Goal: Information Seeking & Learning: Learn about a topic

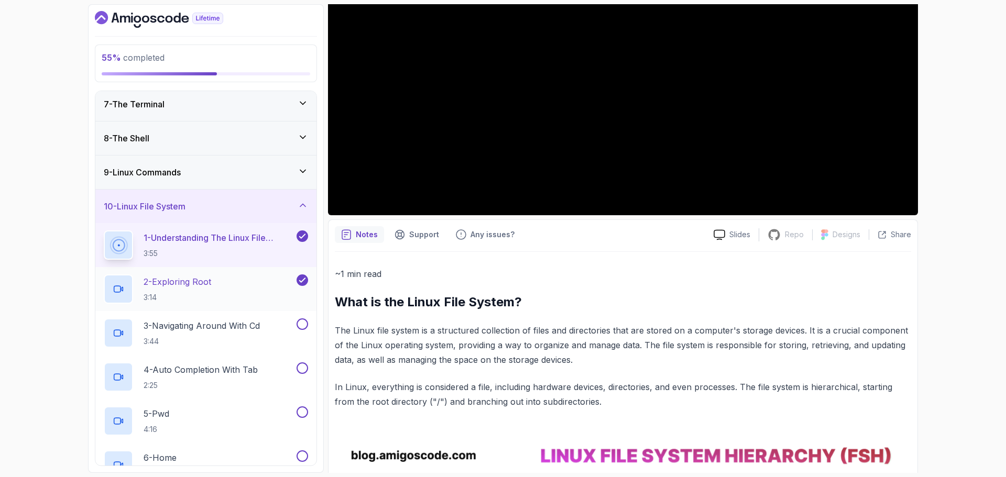
scroll to position [210, 0]
click at [216, 288] on div "2 - Exploring Root 3:14" at bounding box center [199, 287] width 191 height 29
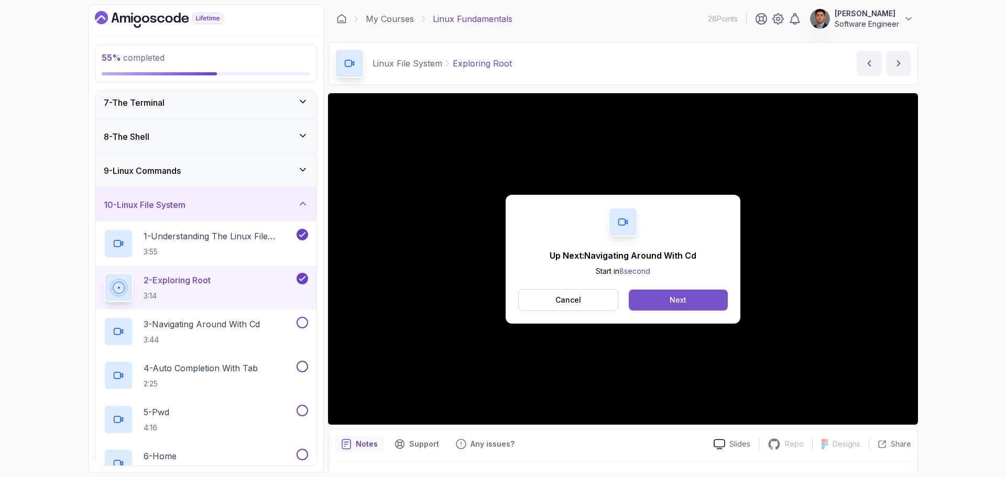
click at [684, 294] on button "Next" at bounding box center [678, 300] width 99 height 21
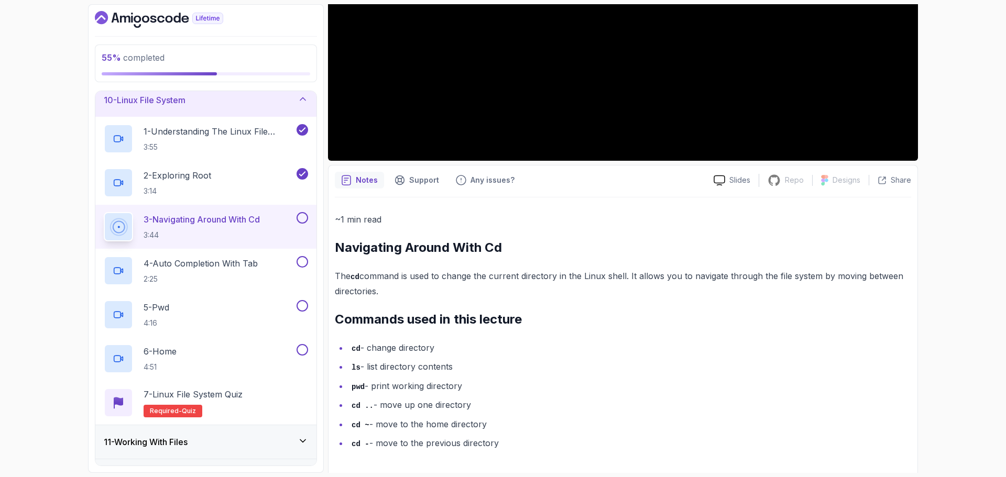
scroll to position [268, 0]
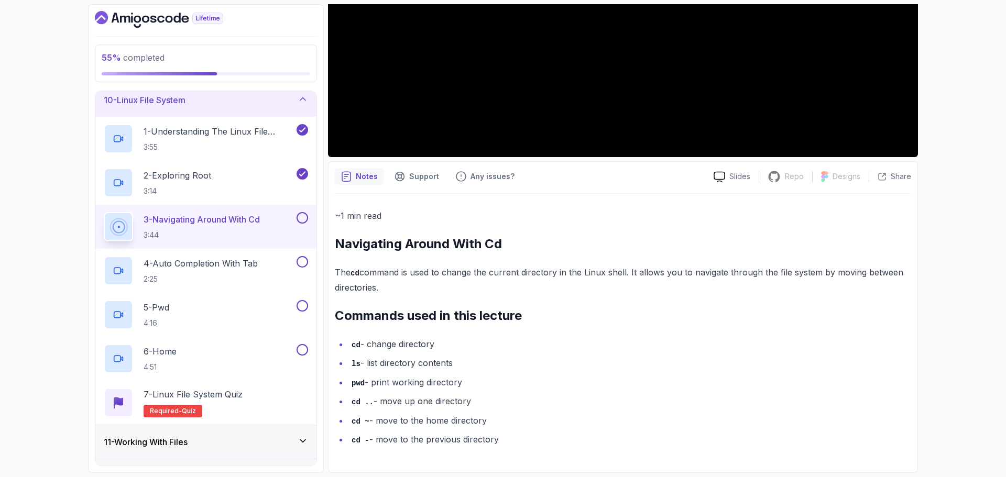
drag, startPoint x: 337, startPoint y: 244, endPoint x: 544, endPoint y: 440, distance: 285.4
click at [544, 440] on div "~1 min read Navigating Around With Cd The cd command is used to change the curr…" at bounding box center [623, 328] width 576 height 239
copy div "Navigating Around With Cd The cd command is used to change the current director…"
click at [562, 357] on li "ls - list directory contents" at bounding box center [629, 363] width 563 height 15
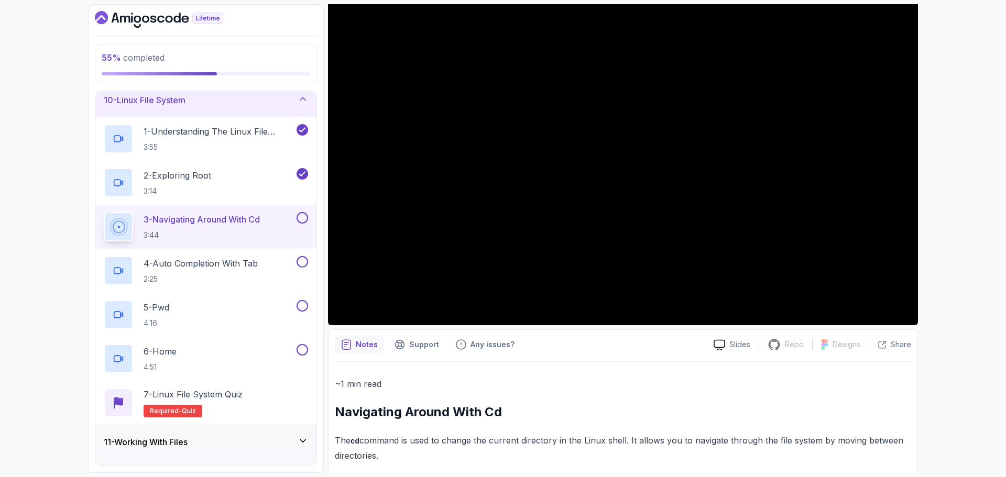
scroll to position [111, 0]
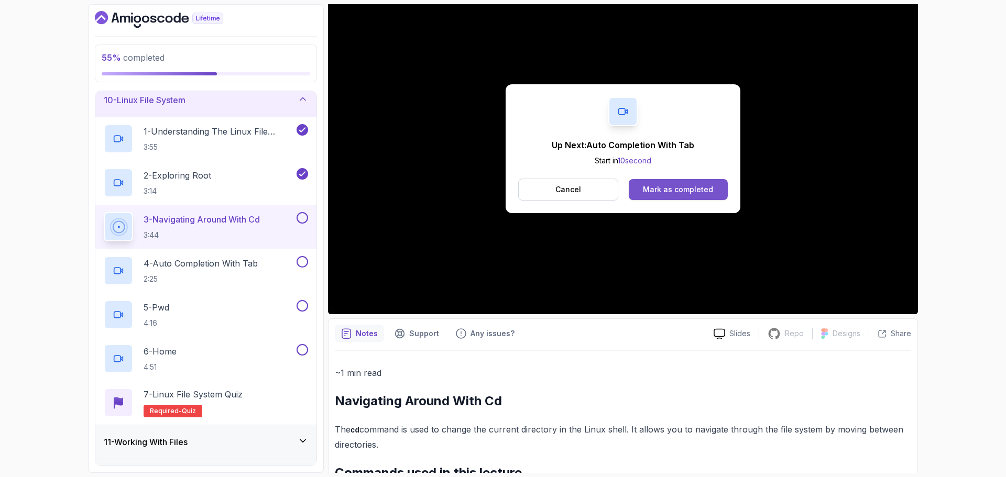
click at [665, 192] on div "Mark as completed" at bounding box center [678, 189] width 70 height 10
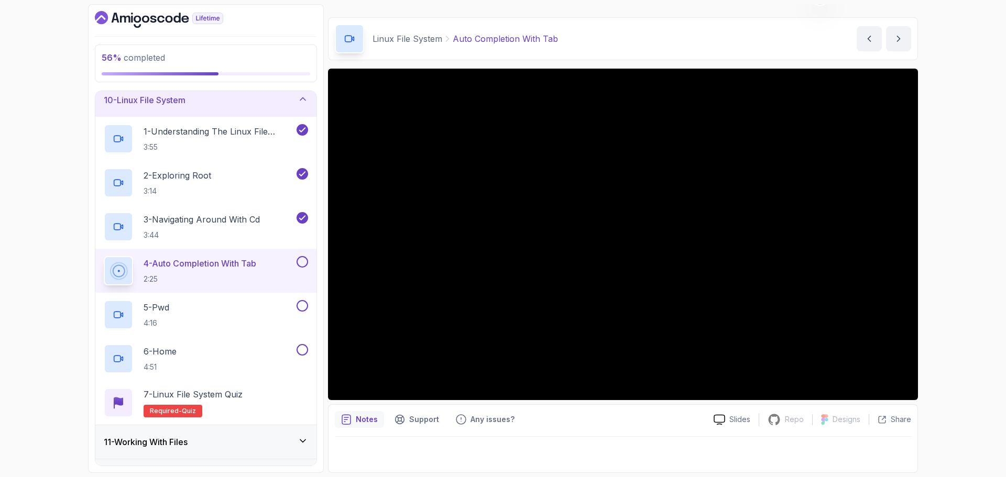
click at [959, 440] on div "56 % completed 1 - Intro 2 - Getting Started 3 - Mac Installation 4 - Windows I…" at bounding box center [503, 238] width 1006 height 477
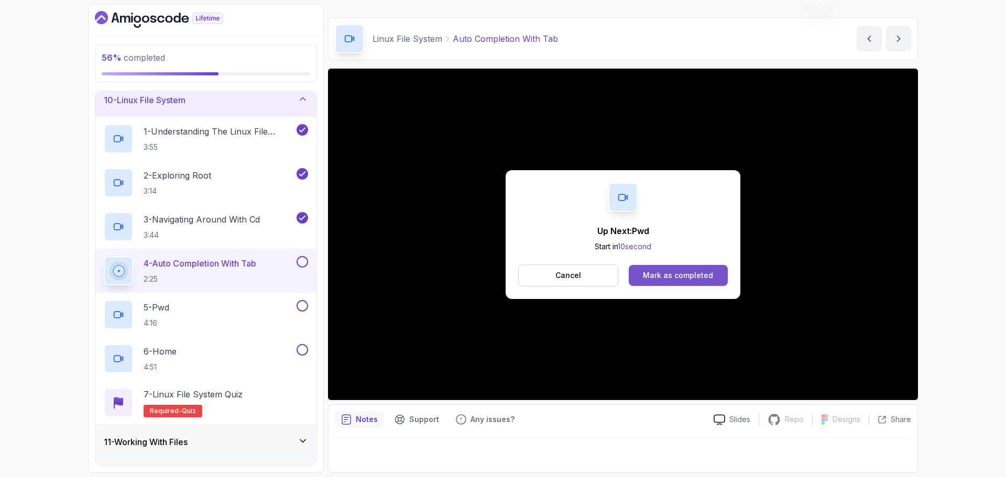
click at [681, 276] on div "Mark as completed" at bounding box center [678, 275] width 70 height 10
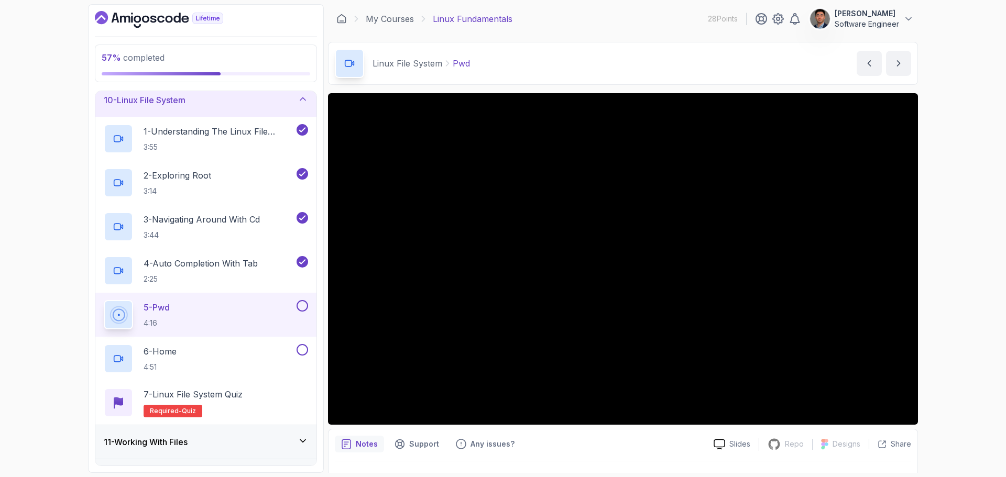
scroll to position [52, 0]
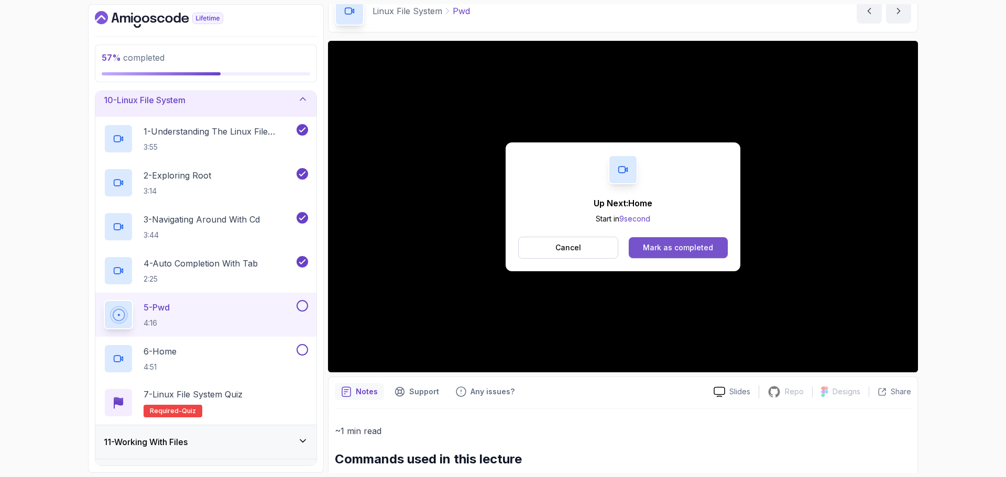
click at [669, 246] on div "Mark as completed" at bounding box center [678, 248] width 70 height 10
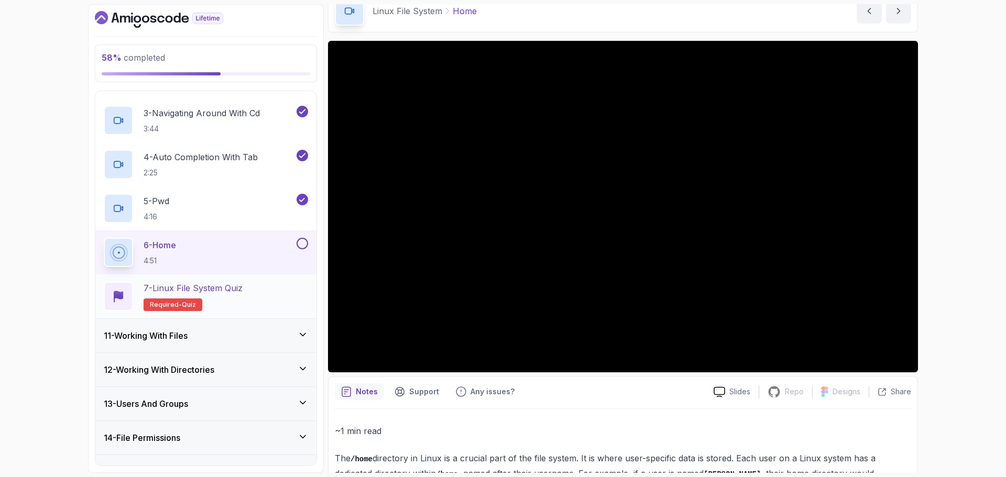
scroll to position [444, 0]
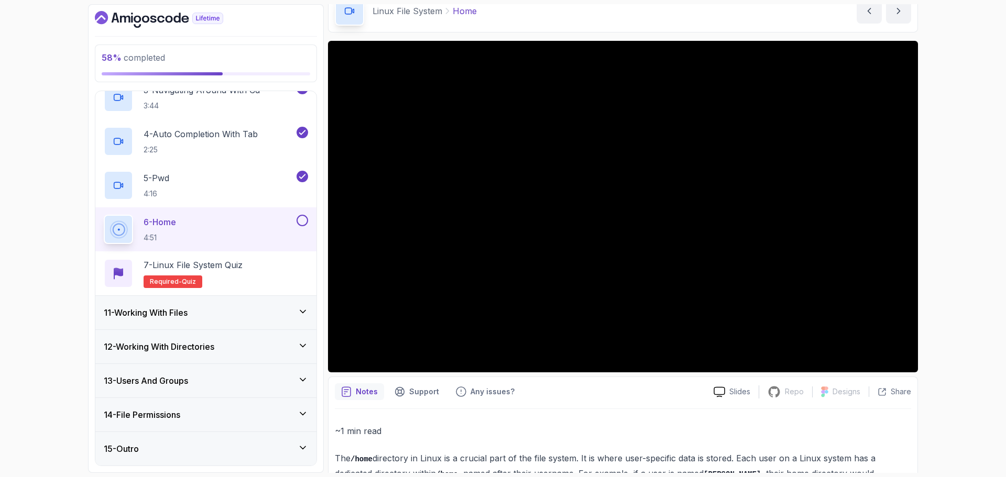
click at [250, 316] on div "11 - Working With Files" at bounding box center [206, 313] width 204 height 13
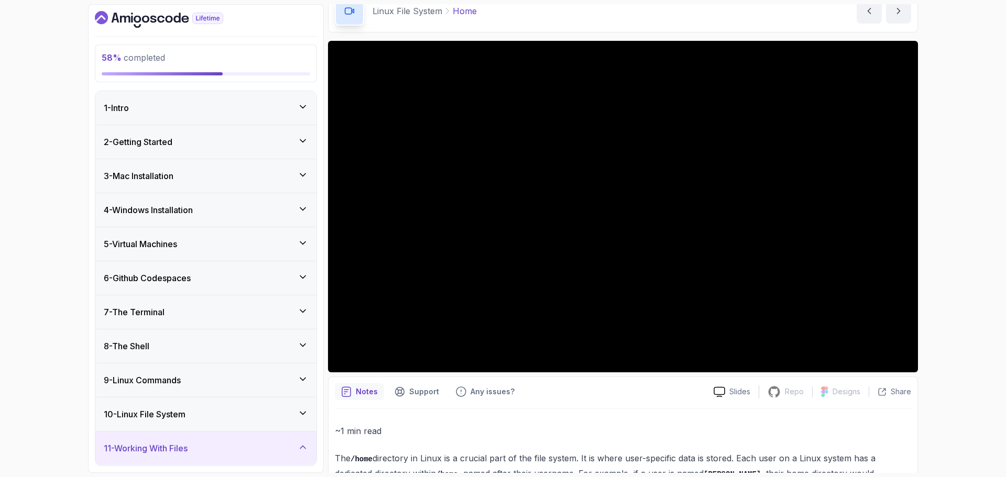
scroll to position [157, 0]
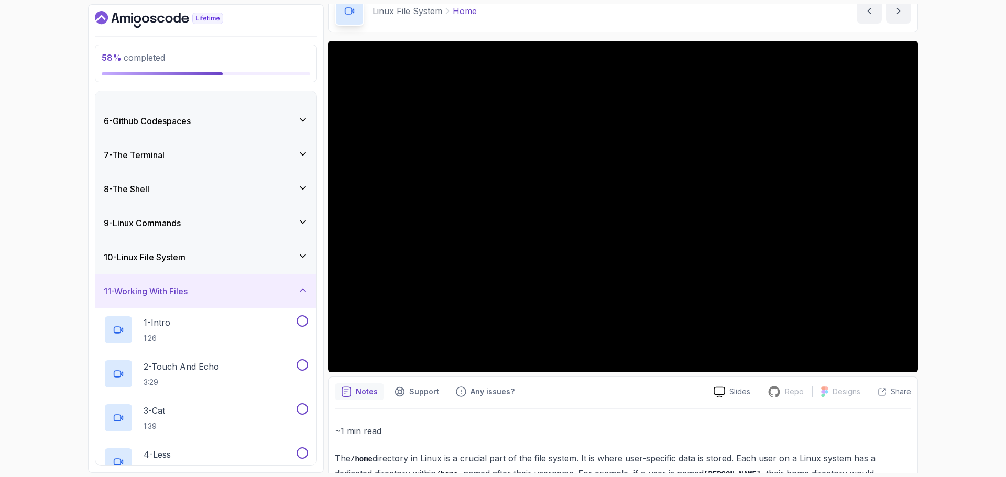
click at [270, 288] on div "11 - Working With Files" at bounding box center [206, 291] width 204 height 13
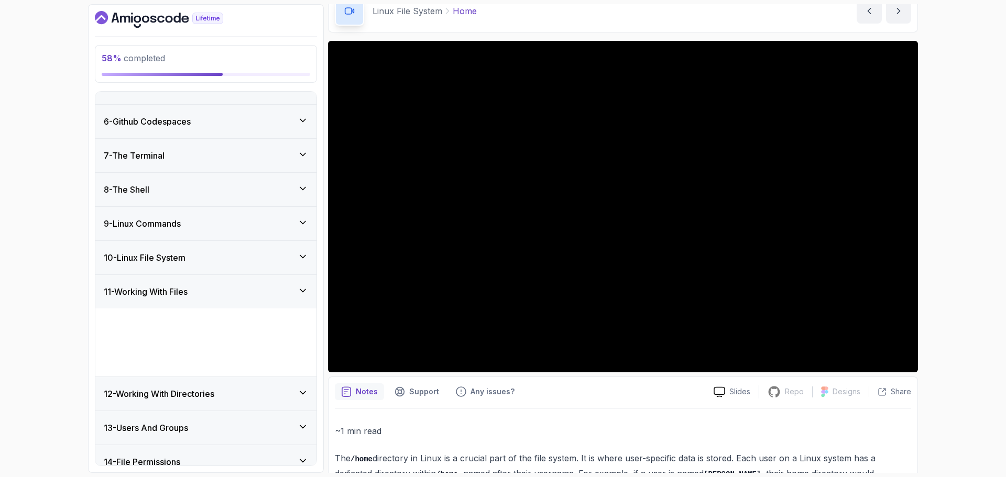
scroll to position [136, 0]
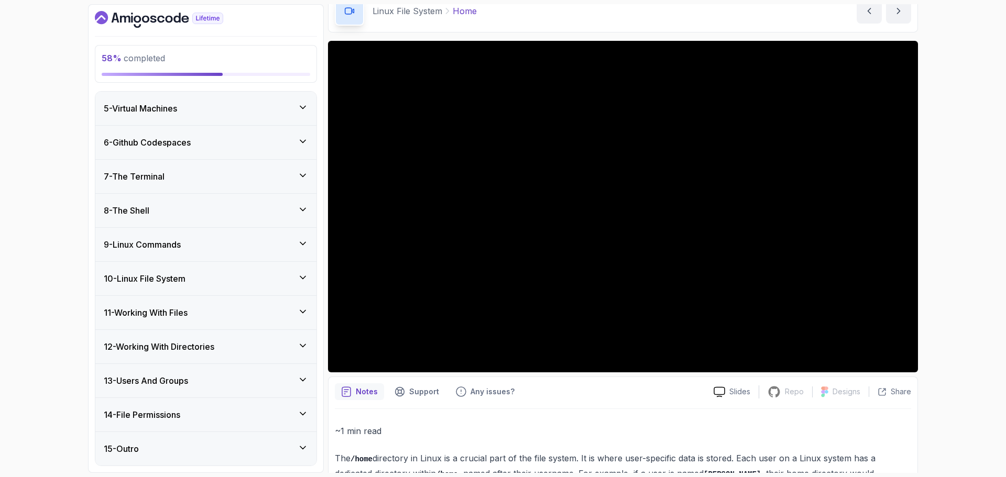
click at [268, 284] on div "10 - Linux File System" at bounding box center [206, 278] width 204 height 13
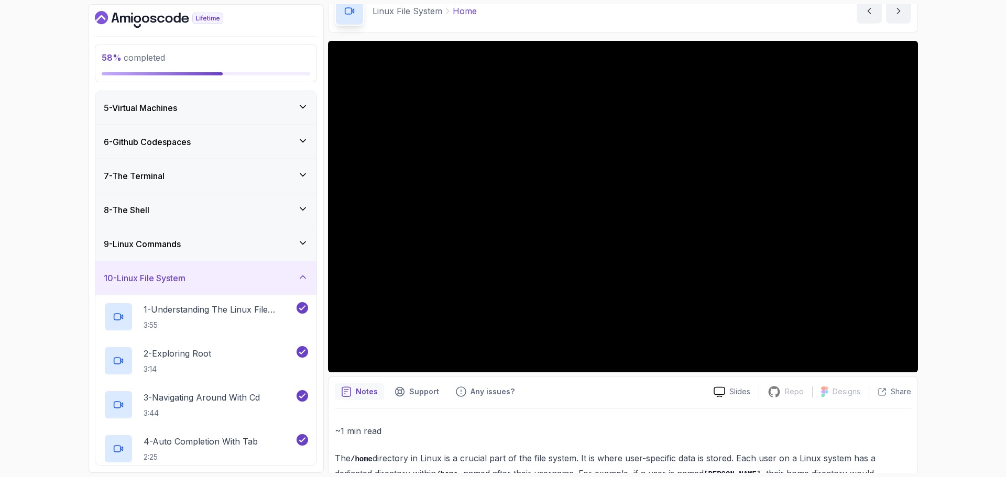
scroll to position [0, 0]
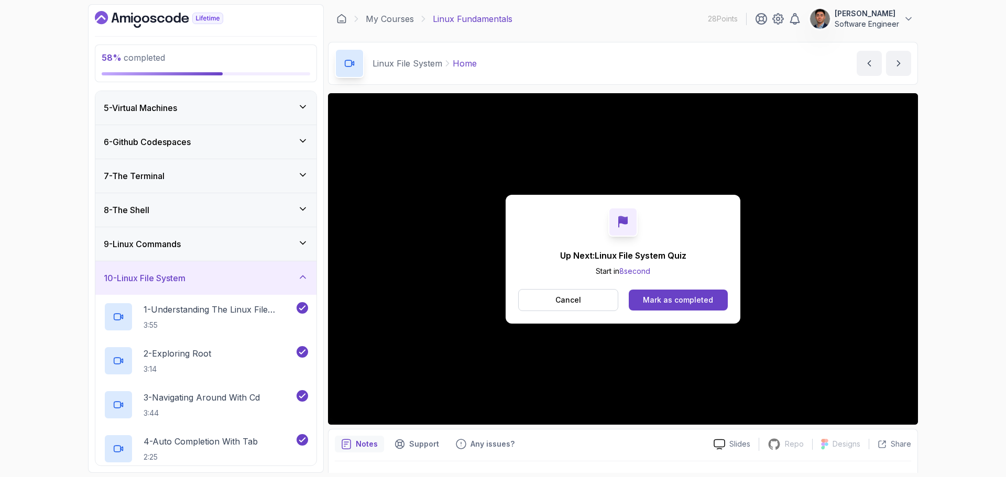
click at [690, 307] on button "Mark as completed" at bounding box center [678, 300] width 99 height 21
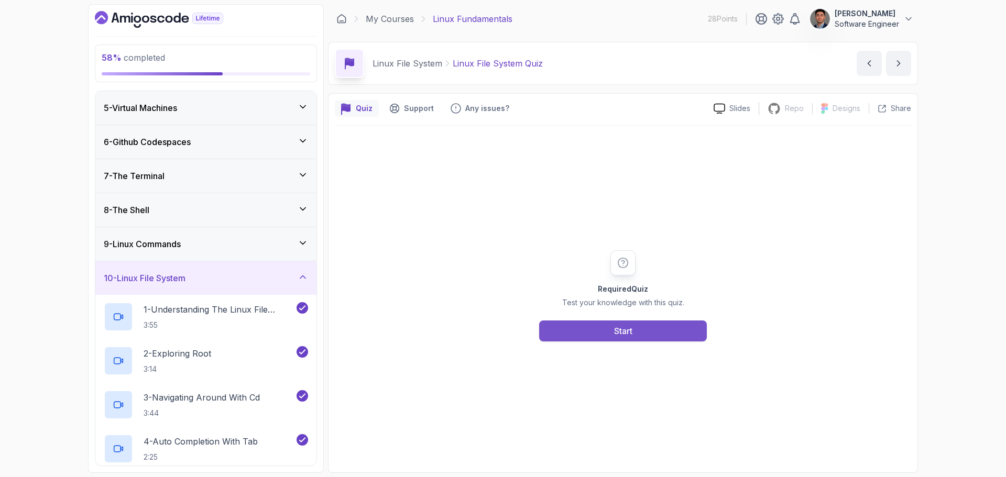
click at [632, 341] on button "Start" at bounding box center [623, 331] width 168 height 21
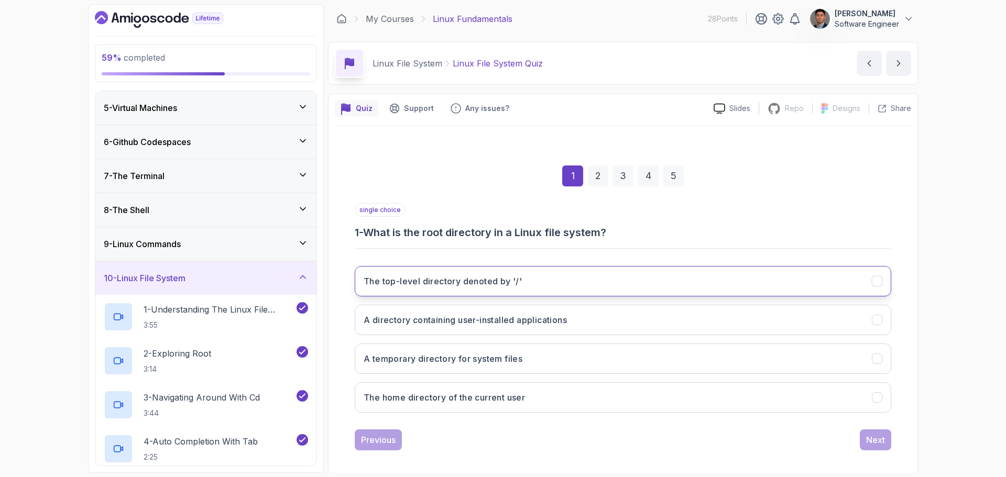
click at [454, 289] on button "The top-level directory denoted by '/'" at bounding box center [623, 281] width 537 height 30
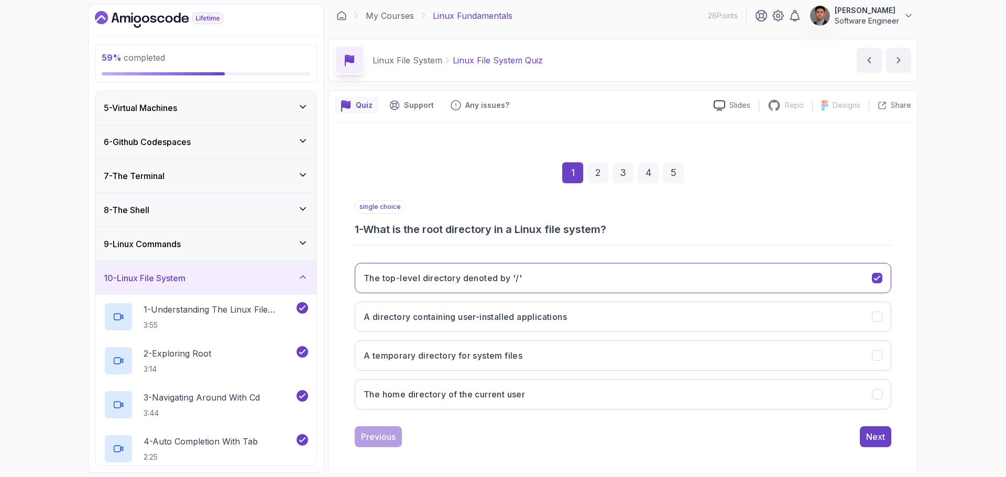
scroll to position [7, 0]
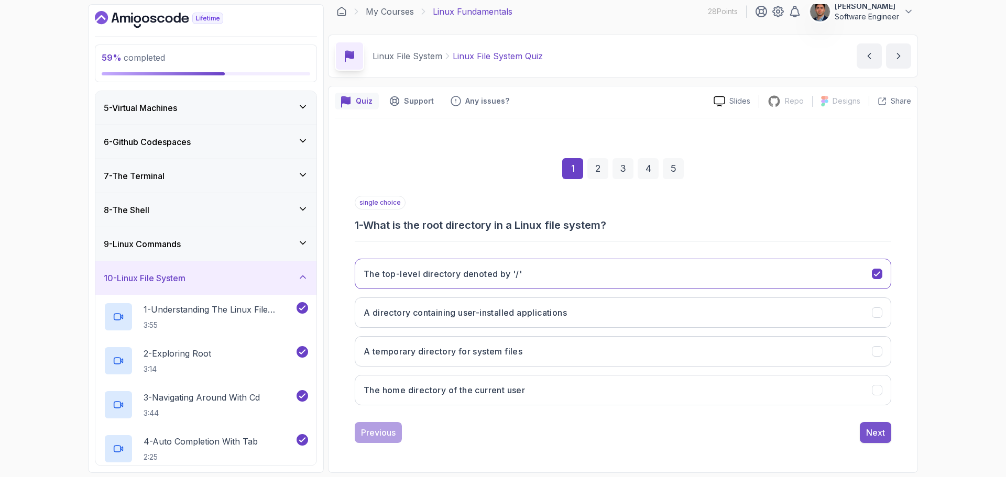
click at [872, 432] on div "Next" at bounding box center [875, 433] width 19 height 13
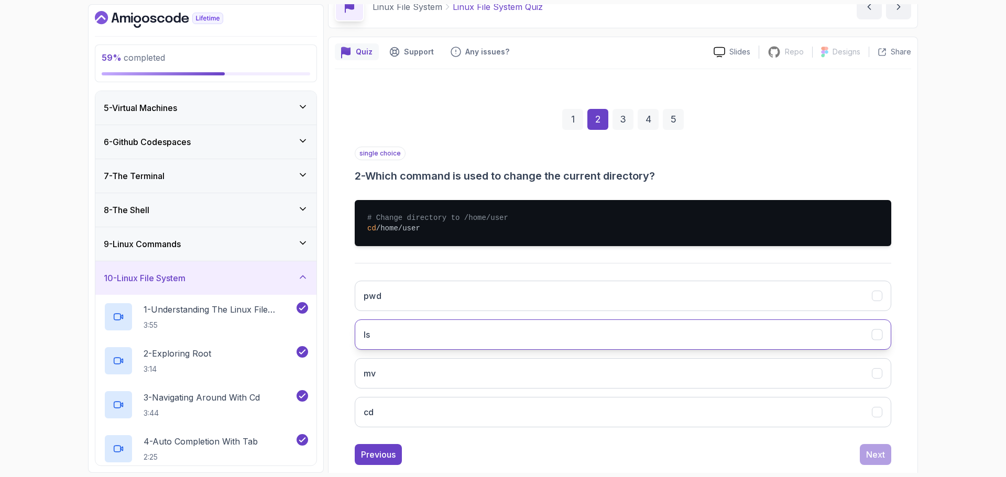
scroll to position [79, 0]
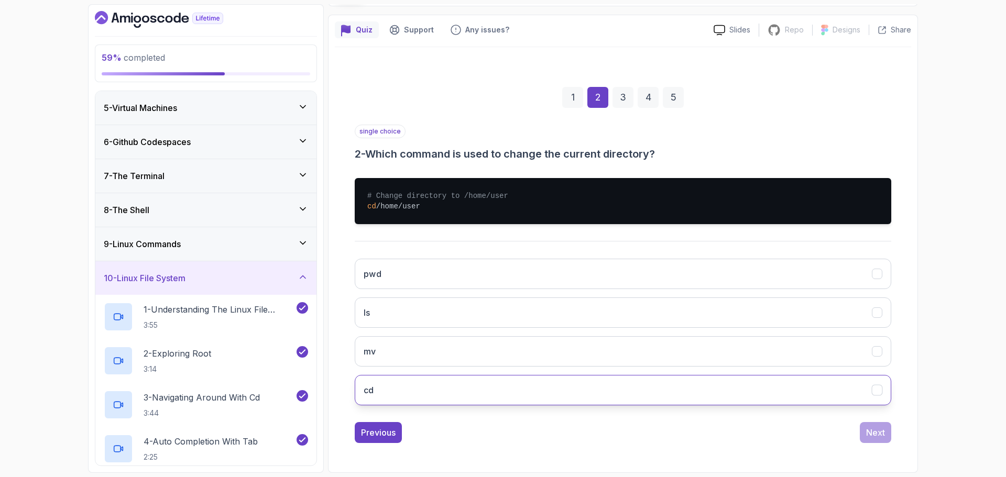
click at [508, 391] on button "cd" at bounding box center [623, 390] width 537 height 30
click at [866, 425] on button "Next" at bounding box center [875, 432] width 31 height 21
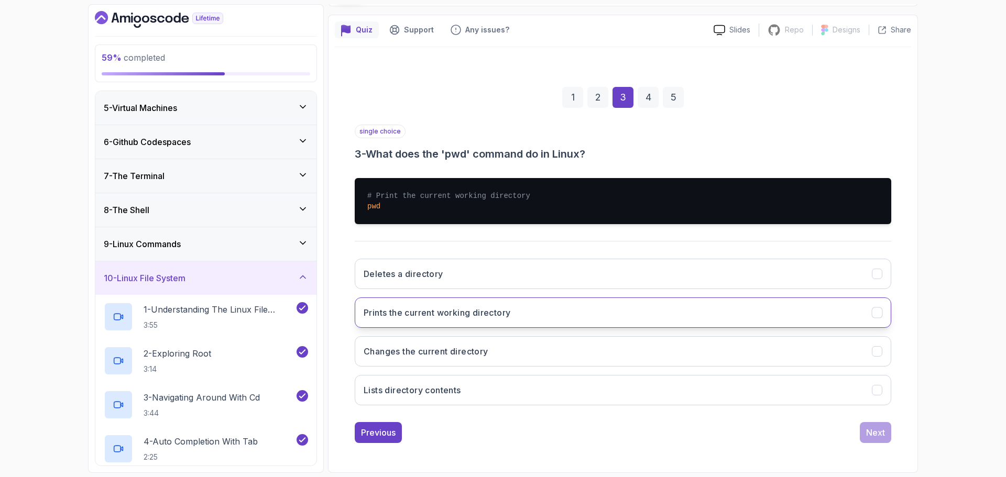
click at [575, 322] on button "Prints the current working directory" at bounding box center [623, 313] width 537 height 30
click at [877, 434] on div "Next" at bounding box center [875, 433] width 19 height 13
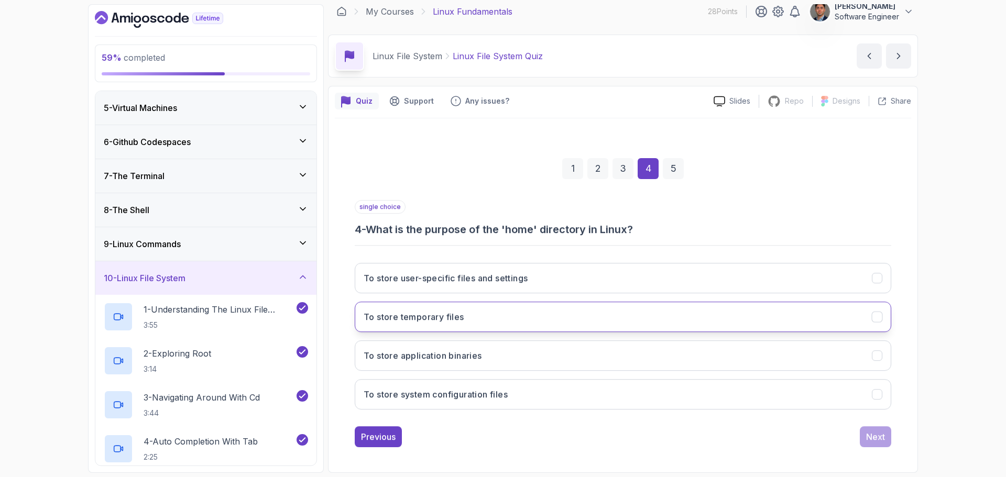
scroll to position [7, 0]
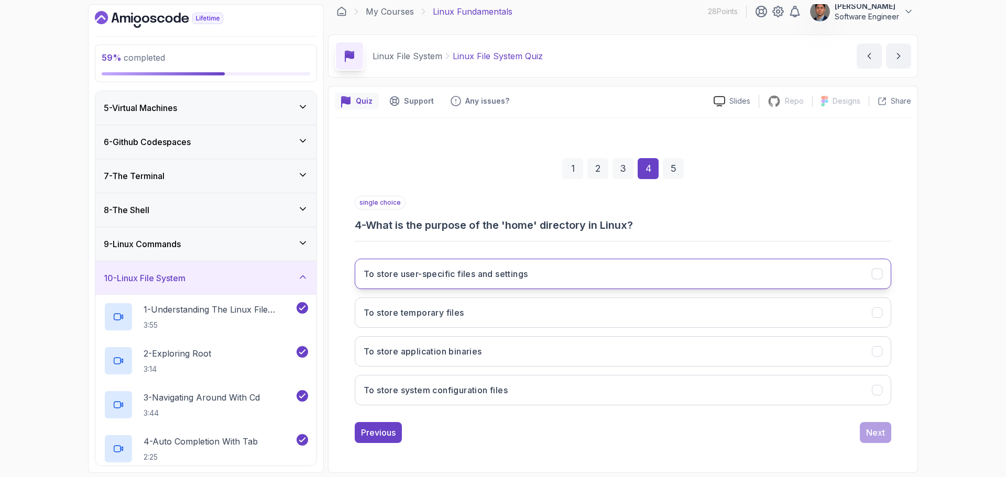
click at [569, 275] on button "To store user-specific files and settings" at bounding box center [623, 274] width 537 height 30
click at [873, 435] on div "Next" at bounding box center [875, 433] width 19 height 13
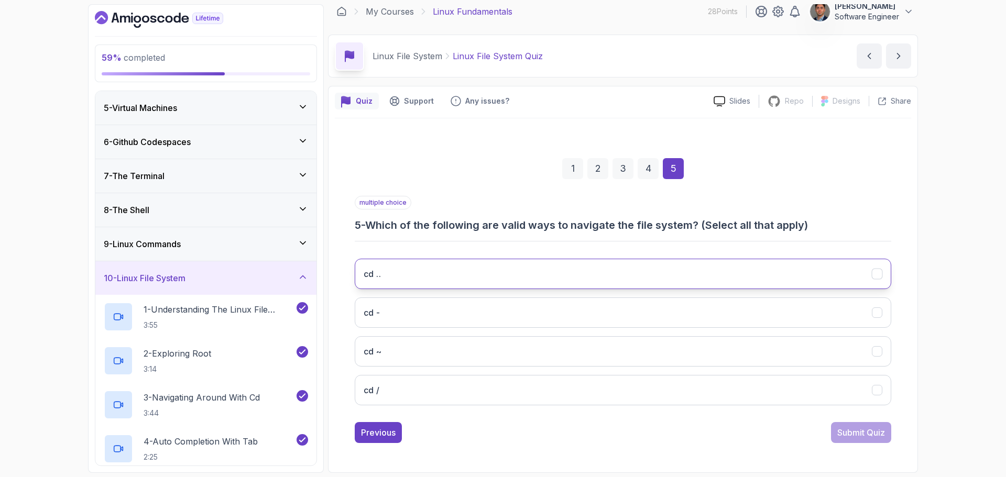
click at [609, 260] on button "cd .." at bounding box center [623, 274] width 537 height 30
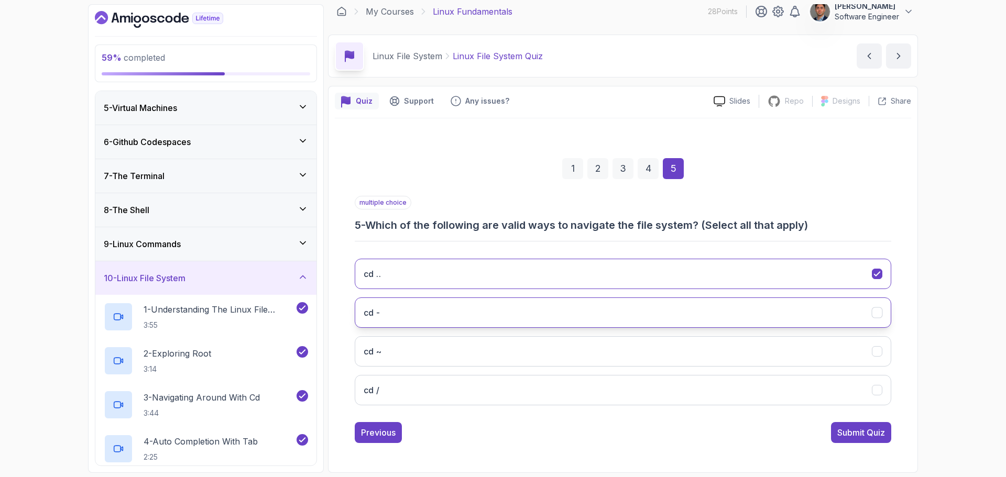
click at [615, 303] on button "cd -" at bounding box center [623, 313] width 537 height 30
drag, startPoint x: 621, startPoint y: 347, endPoint x: 621, endPoint y: 358, distance: 11.5
click at [621, 347] on button "cd ~" at bounding box center [623, 351] width 537 height 30
click at [625, 387] on button "cd /" at bounding box center [623, 390] width 537 height 30
click at [849, 430] on div "Submit Quiz" at bounding box center [861, 433] width 48 height 13
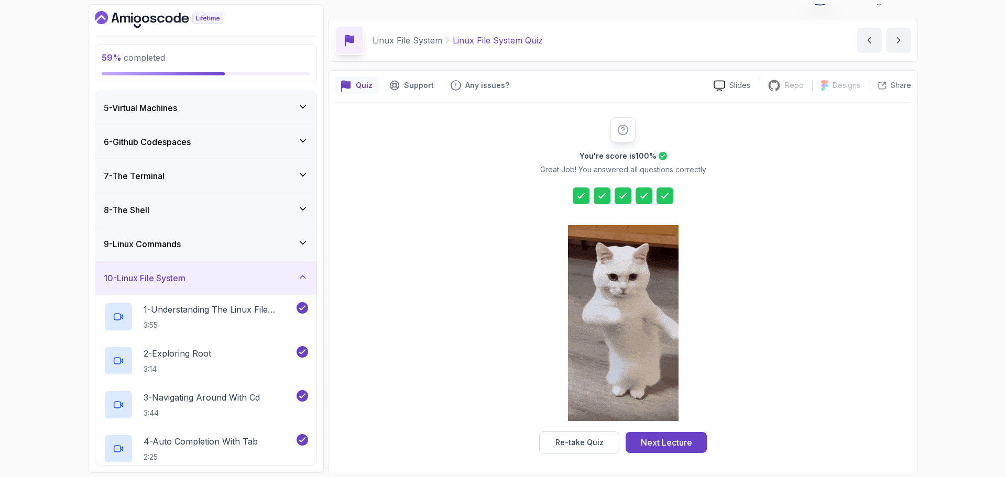
scroll to position [25, 0]
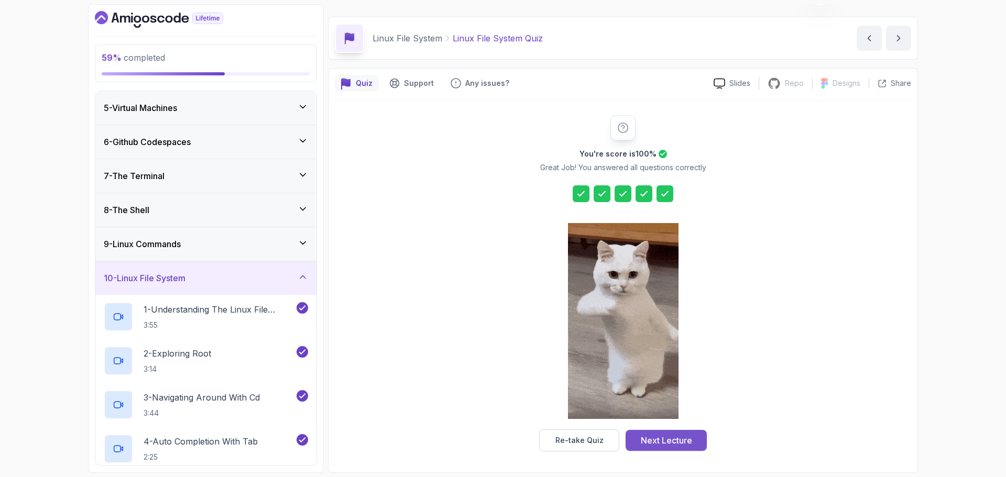
click at [682, 439] on div "Next Lecture" at bounding box center [666, 440] width 51 height 13
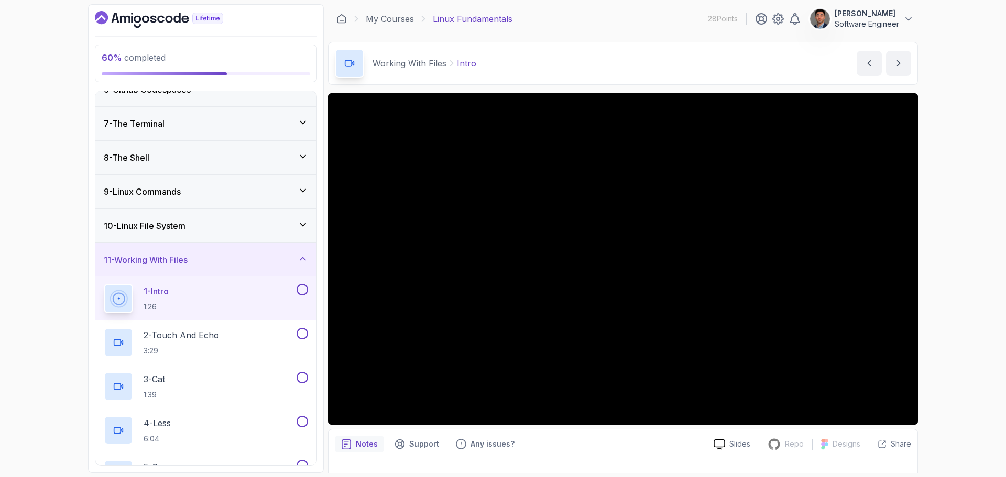
click at [154, 23] on icon "Dashboard" at bounding box center [159, 19] width 128 height 17
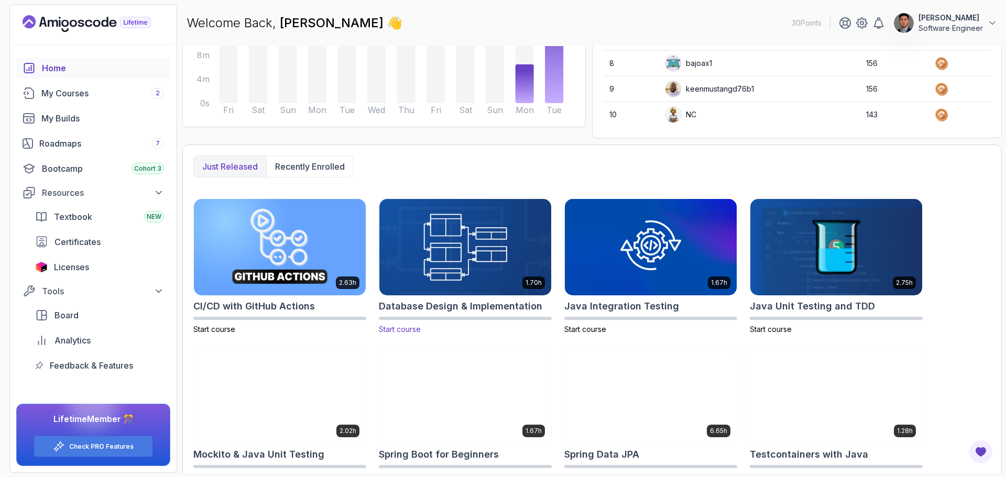
scroll to position [194, 0]
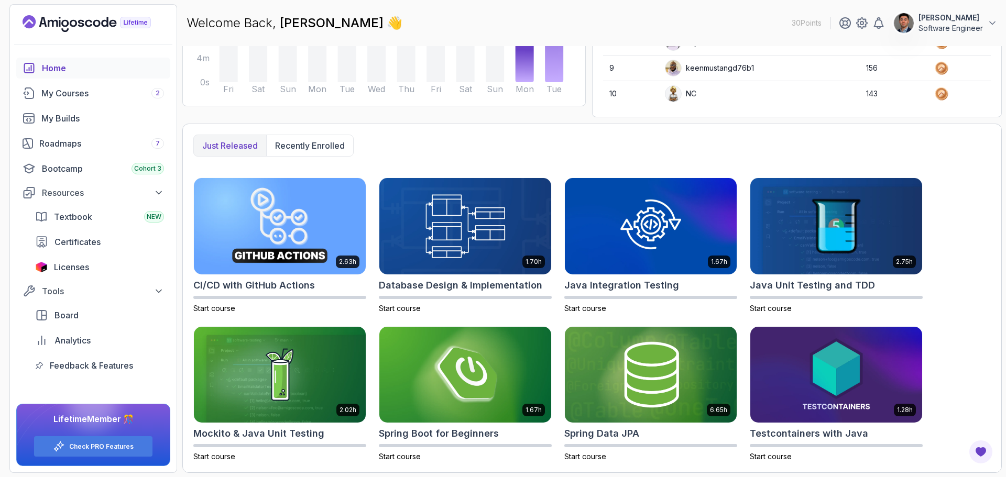
click at [248, 150] on p "Just released" at bounding box center [230, 145] width 56 height 13
click at [323, 146] on p "Recently enrolled" at bounding box center [310, 145] width 70 height 13
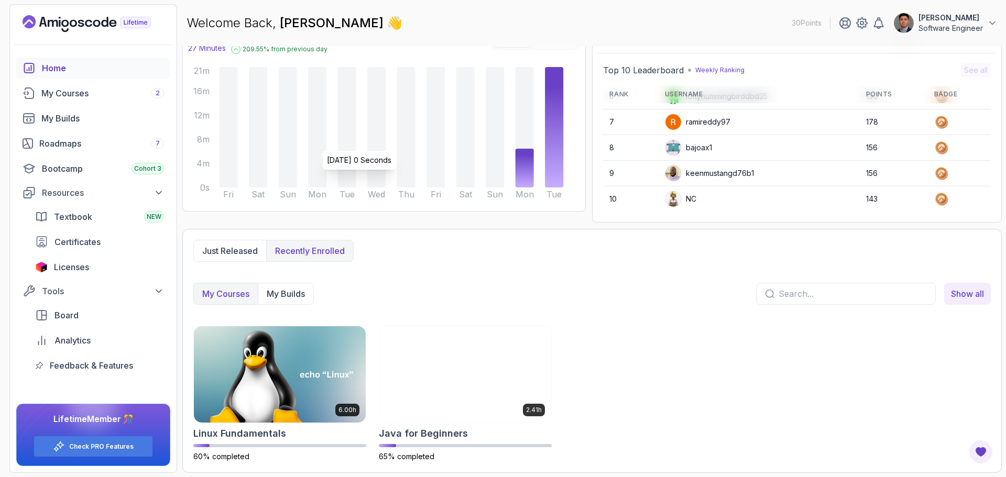
scroll to position [89, 0]
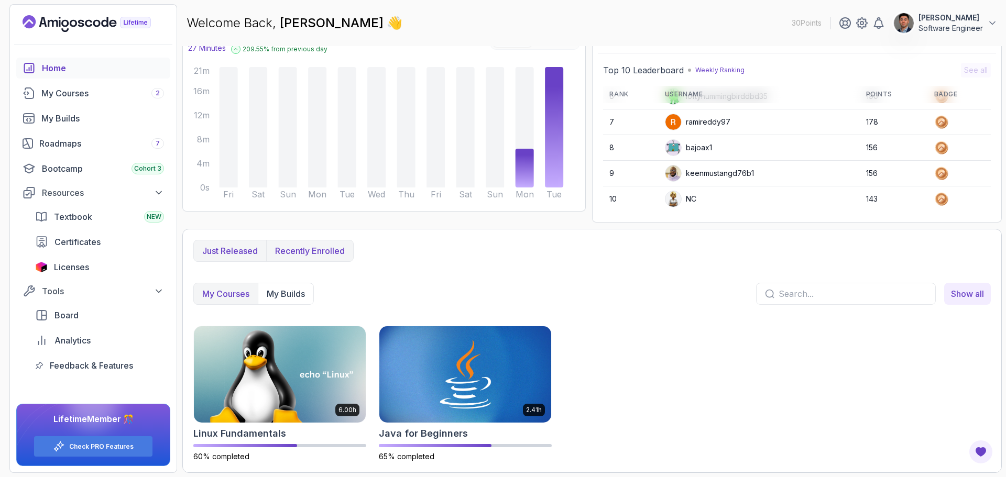
click at [250, 247] on p "Just released" at bounding box center [230, 251] width 56 height 13
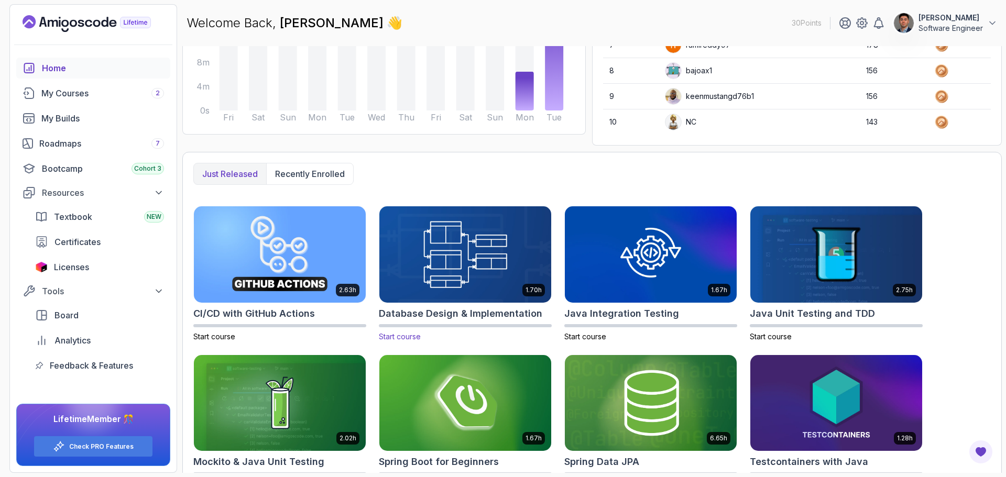
scroll to position [194, 0]
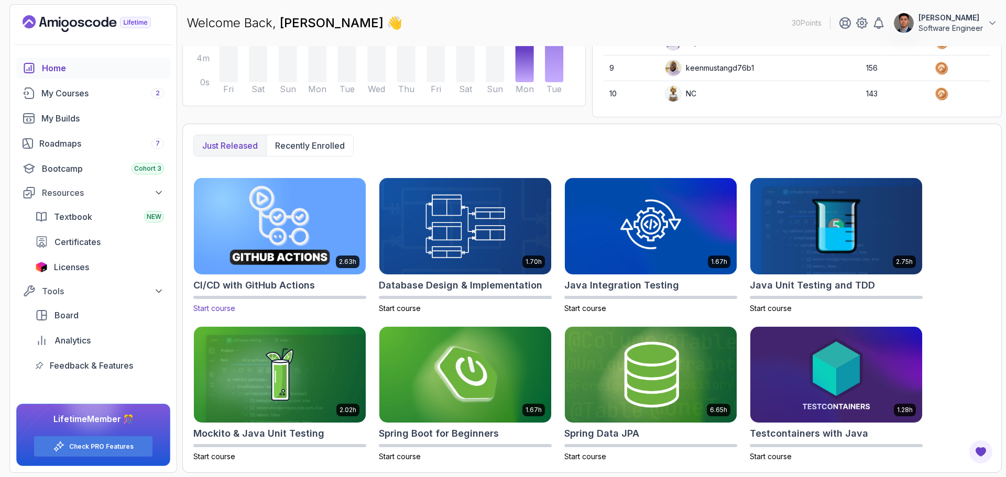
click at [308, 242] on img at bounding box center [280, 226] width 180 height 101
